Goal: Register for event/course

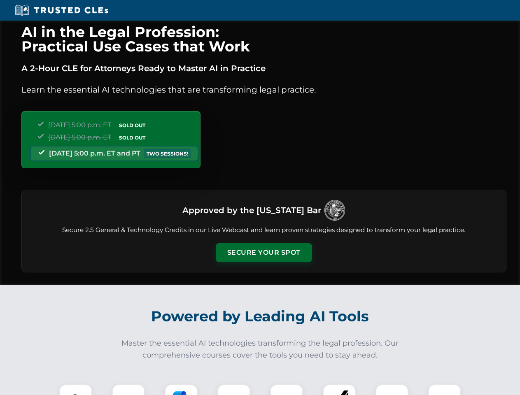
click at [264, 253] on button "Secure Your Spot" at bounding box center [264, 252] width 96 height 19
